Goal: Information Seeking & Learning: Learn about a topic

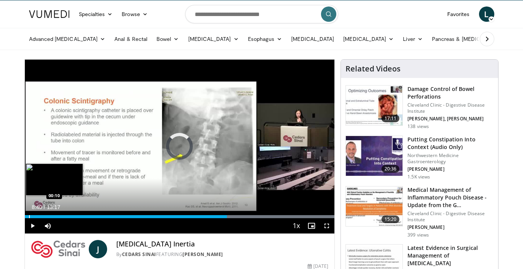
click at [29, 216] on div "Progress Bar" at bounding box center [29, 216] width 1 height 3
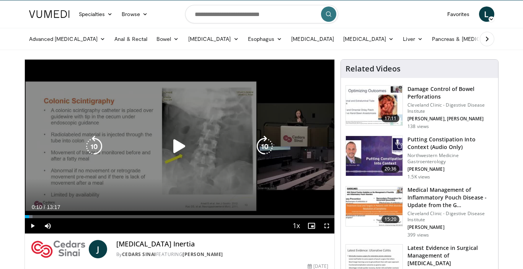
click at [180, 144] on icon "Video Player" at bounding box center [179, 146] width 21 height 21
click at [184, 146] on icon "Video Player" at bounding box center [179, 146] width 21 height 21
click at [179, 143] on icon "Video Player" at bounding box center [179, 146] width 21 height 21
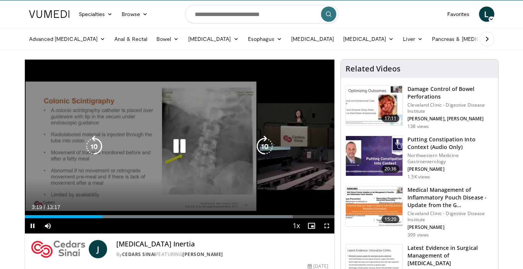
click at [184, 148] on icon "Video Player" at bounding box center [179, 146] width 21 height 21
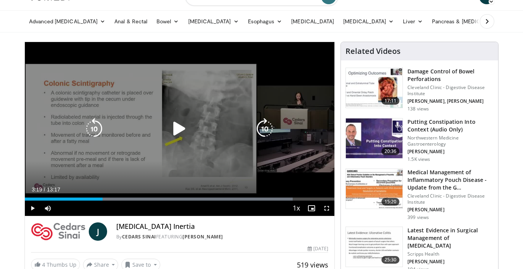
scroll to position [36, 0]
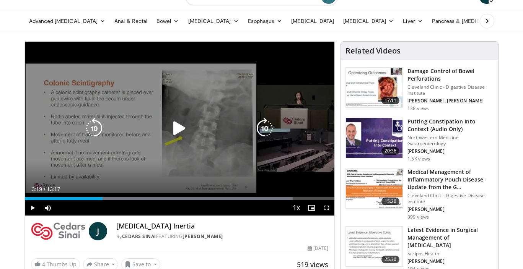
click at [112, 142] on div "10 seconds Tap to unmute" at bounding box center [180, 129] width 310 height 174
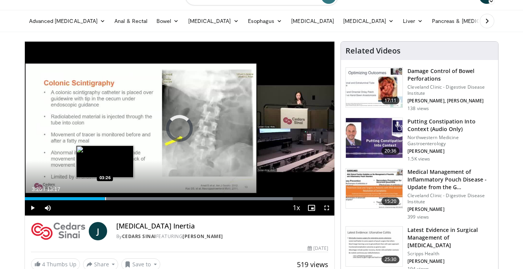
click at [105, 200] on div "Progress Bar" at bounding box center [105, 198] width 1 height 3
click at [100, 198] on div "Progress Bar" at bounding box center [100, 198] width 1 height 3
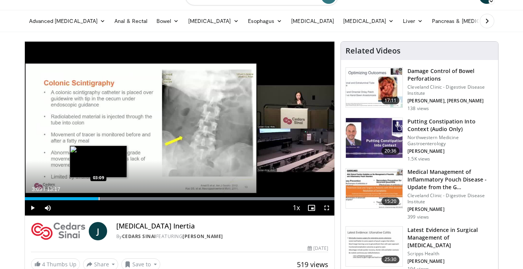
click at [99, 199] on div "Progress Bar" at bounding box center [99, 198] width 1 height 3
click at [97, 199] on div "Progress Bar" at bounding box center [97, 198] width 1 height 3
click at [96, 198] on div "Progress Bar" at bounding box center [96, 198] width 1 height 3
click at [94, 198] on div "Progress Bar" at bounding box center [94, 198] width 1 height 3
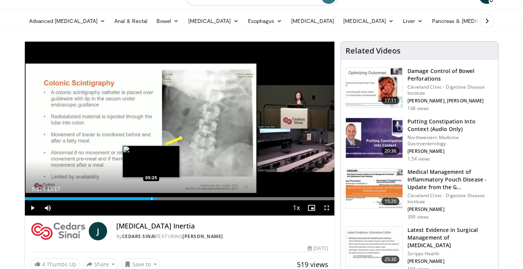
click at [151, 200] on div "Progress Bar" at bounding box center [151, 198] width 1 height 3
click at [150, 200] on div "Progress Bar" at bounding box center [150, 198] width 1 height 3
click at [147, 199] on div "Progress Bar" at bounding box center [147, 198] width 1 height 3
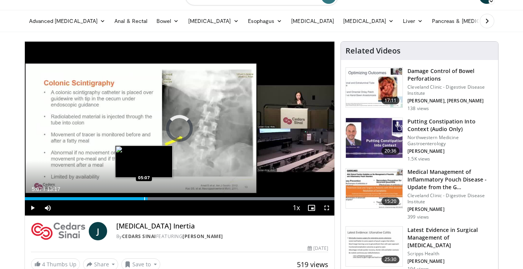
click at [144, 198] on div "Progress Bar" at bounding box center [144, 198] width 1 height 3
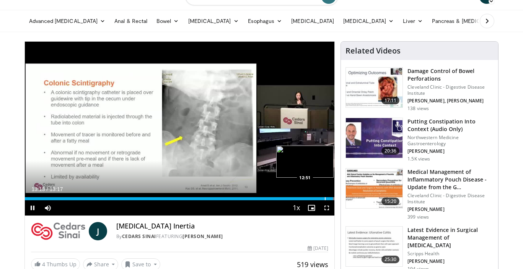
click at [325, 198] on div "Progress Bar" at bounding box center [325, 198] width 1 height 3
click at [321, 199] on div "Progress Bar" at bounding box center [321, 198] width 1 height 3
click at [318, 198] on div "Progress Bar" at bounding box center [318, 198] width 1 height 3
click at [315, 198] on div "Progress Bar" at bounding box center [315, 198] width 1 height 3
click at [310, 197] on div "Progress Bar" at bounding box center [310, 198] width 1 height 3
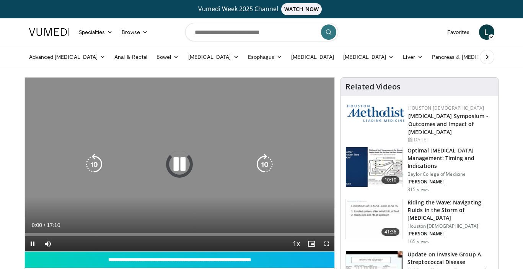
click at [187, 162] on icon "Video Player" at bounding box center [179, 164] width 21 height 21
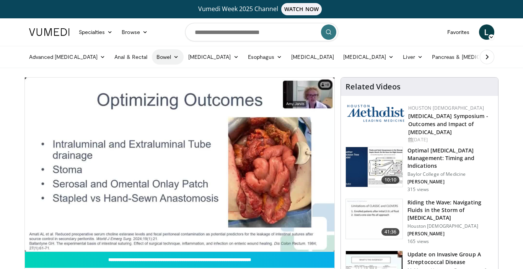
click at [154, 58] on link "Bowel" at bounding box center [167, 56] width 31 height 15
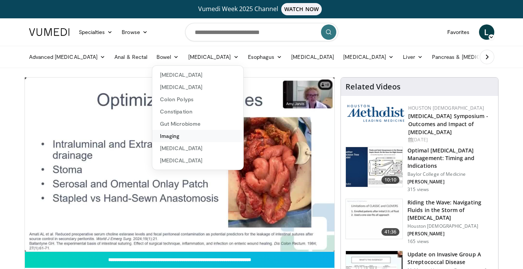
click at [156, 135] on link "Imaging" at bounding box center [197, 136] width 91 height 12
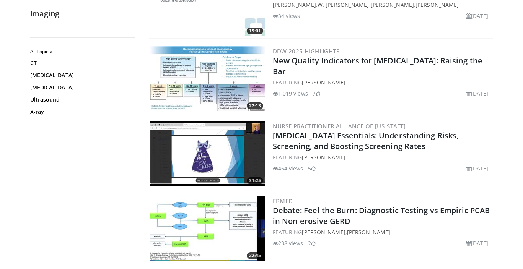
scroll to position [734, 0]
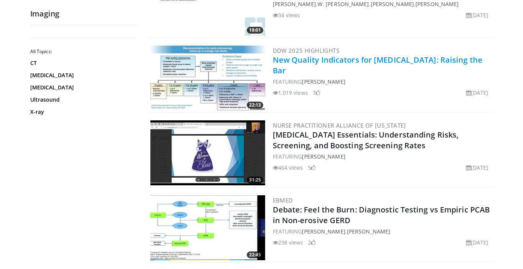
click at [387, 60] on link "New Quality Indicators for [MEDICAL_DATA]: Raising the Bar" at bounding box center [378, 65] width 210 height 21
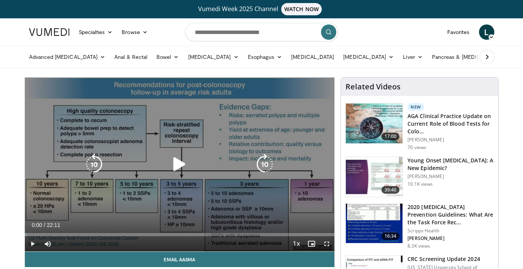
click at [179, 167] on icon "Video Player" at bounding box center [179, 164] width 21 height 21
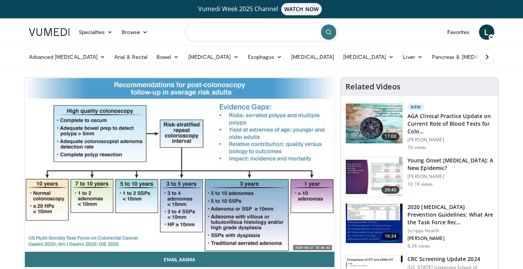
click at [294, 38] on input "Search topics, interventions" at bounding box center [261, 32] width 153 height 18
type input "*****"
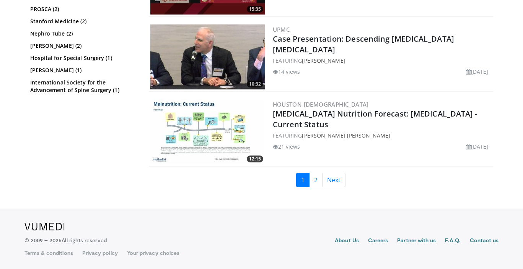
scroll to position [1879, 0]
click at [331, 182] on link "Next" at bounding box center [333, 180] width 23 height 15
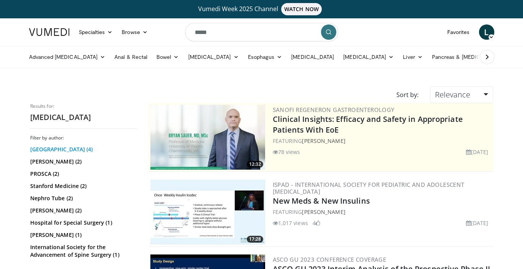
click at [99, 150] on link "University of Pittsburgh Medical Center (4)" at bounding box center [82, 150] width 105 height 8
click at [65, 214] on link "David Rosenblum (2)" at bounding box center [82, 211] width 105 height 8
click at [485, 34] on span "L" at bounding box center [486, 31] width 15 height 15
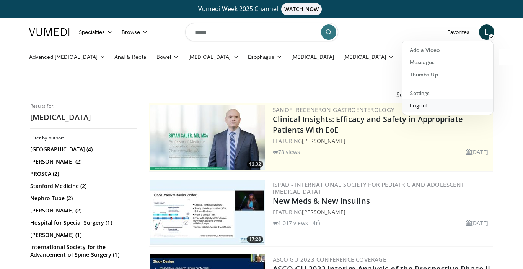
click at [422, 106] on link "Logout" at bounding box center [447, 105] width 91 height 12
